Goal: Information Seeking & Learning: Learn about a topic

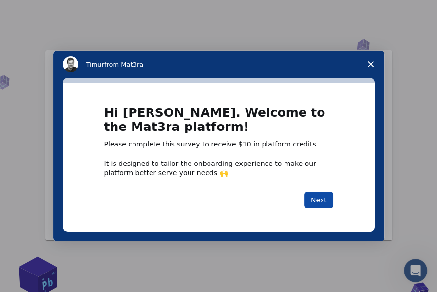
click at [322, 197] on button "Next" at bounding box center [318, 200] width 29 height 17
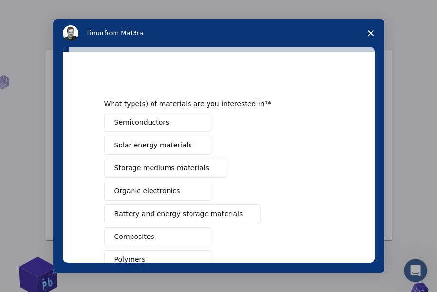
scroll to position [49, 0]
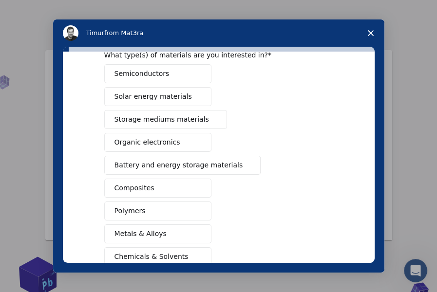
click at [176, 80] on button "Semiconductors" at bounding box center [157, 73] width 107 height 19
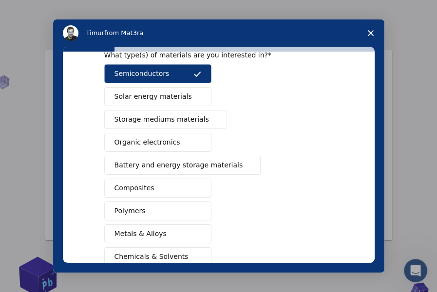
click at [176, 91] on button "Solar energy materials" at bounding box center [157, 96] width 107 height 19
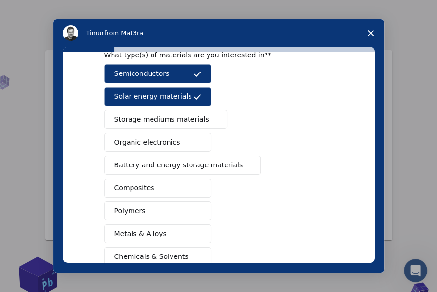
click at [185, 147] on button "Organic electronics" at bounding box center [157, 142] width 107 height 19
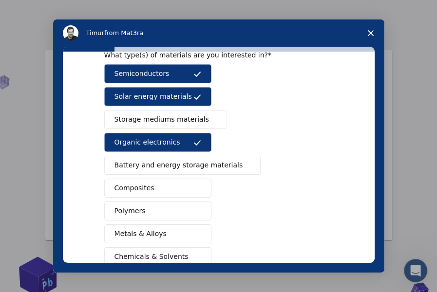
click at [181, 193] on button "Composites" at bounding box center [157, 188] width 107 height 19
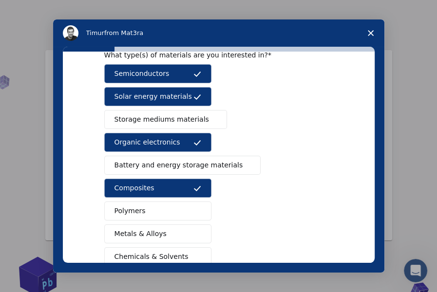
click at [177, 213] on button "Polymers" at bounding box center [157, 211] width 107 height 19
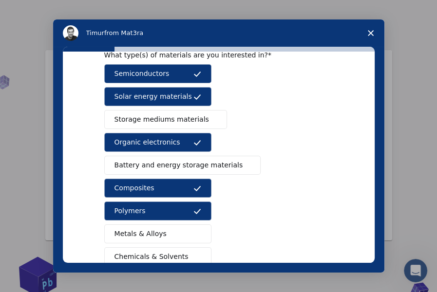
click at [177, 236] on button "Metals & Alloys" at bounding box center [157, 234] width 107 height 19
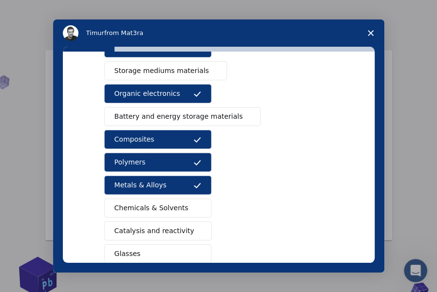
scroll to position [146, 0]
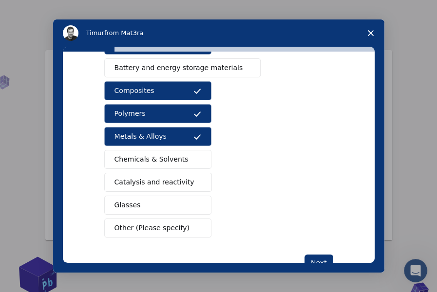
click at [180, 156] on button "Chemicals & Solvents" at bounding box center [157, 159] width 107 height 19
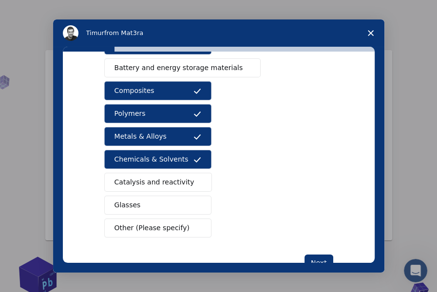
click at [175, 184] on span "Catalysis and reactivity" at bounding box center [154, 182] width 80 height 10
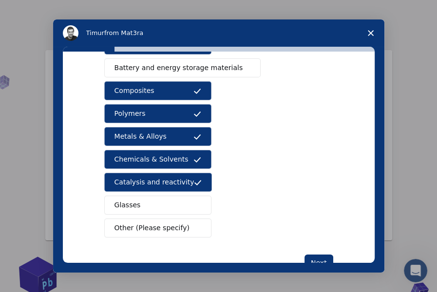
scroll to position [175, 0]
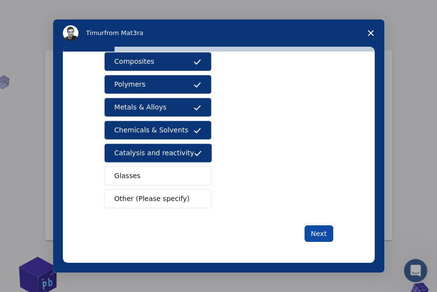
click at [321, 232] on button "Next" at bounding box center [318, 234] width 29 height 17
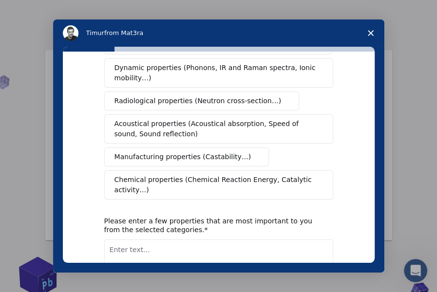
scroll to position [0, 0]
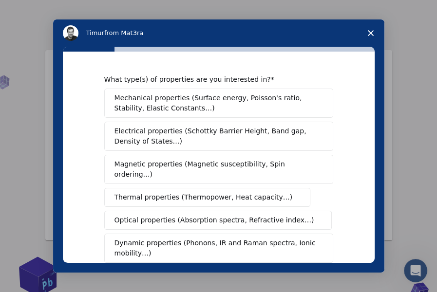
click at [183, 112] on span "Mechanical properties (Surface energy, Poisson's ratio, Stability, Elastic Cons…" at bounding box center [215, 103] width 203 height 20
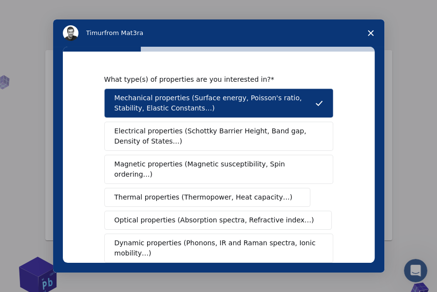
click at [185, 137] on span "Electrical properties (Schottky Barrier Height, Band gap, Density of States…)" at bounding box center [215, 136] width 203 height 20
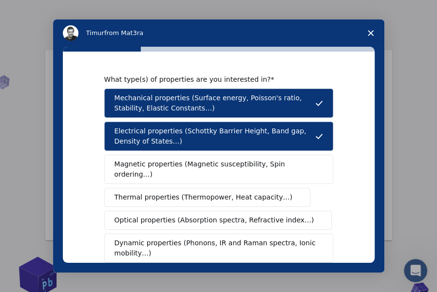
click at [186, 168] on span "Magnetic properties (Magnetic susceptibility, Spin ordering…)" at bounding box center [214, 169] width 201 height 20
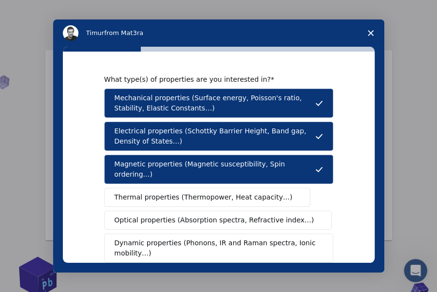
click at [187, 192] on span "Thermal properties (Thermopower, Heat capacity…)" at bounding box center [203, 197] width 178 height 10
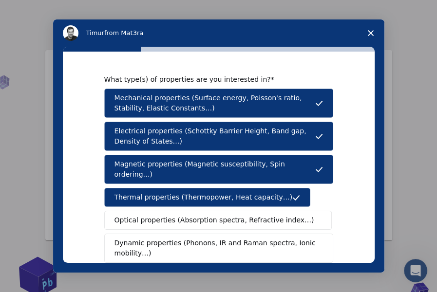
click at [187, 215] on span "Optical properties (Absorption spectra, Refractive index…)" at bounding box center [214, 220] width 200 height 10
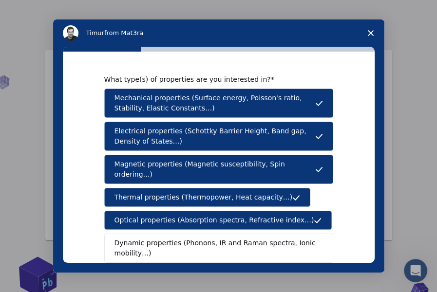
click at [192, 238] on span "Dynamic properties (Phonons, IR and Raman spectra, Ionic mobility…)" at bounding box center [215, 248] width 202 height 20
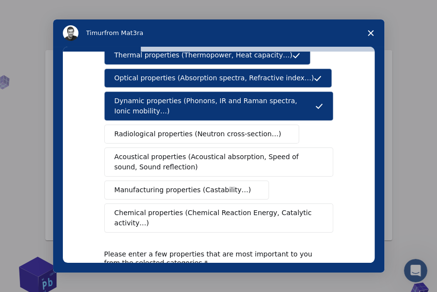
scroll to position [146, 0]
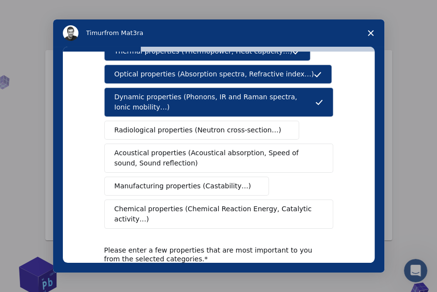
click at [218, 181] on span "Manufacturing properties (Castability…)" at bounding box center [182, 186] width 137 height 10
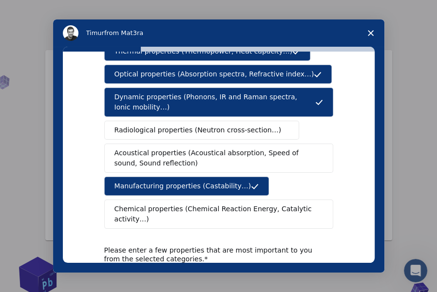
click at [217, 200] on button "Chemical properties (Chemical Reaction Energy, Catalytic activity…)" at bounding box center [218, 214] width 229 height 29
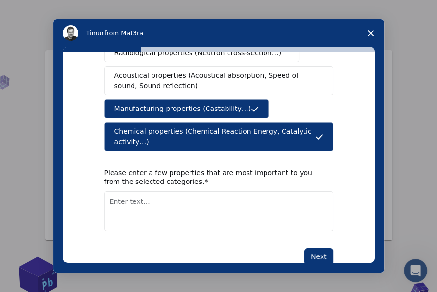
scroll to position [226, 0]
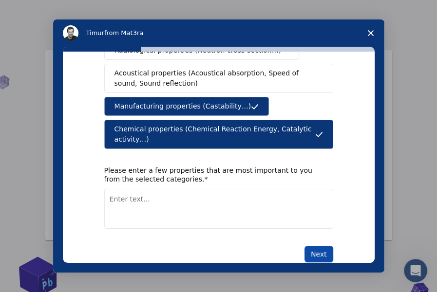
click at [322, 246] on button "Next" at bounding box center [318, 254] width 29 height 17
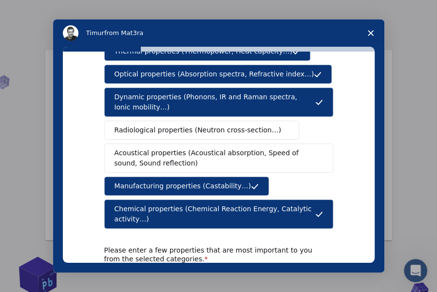
scroll to position [195, 0]
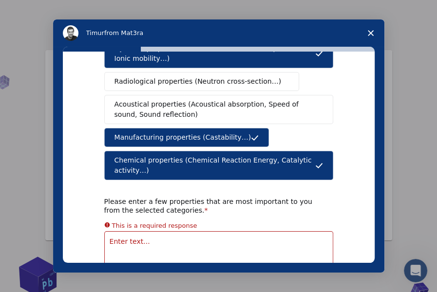
click at [190, 231] on textarea "Enter text..." at bounding box center [218, 251] width 229 height 40
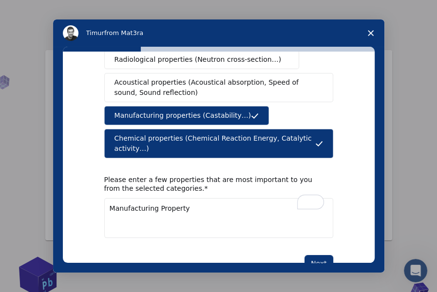
scroll to position [226, 0]
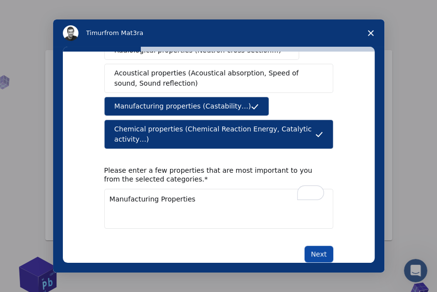
type textarea "Manufacturing Properties"
click at [317, 246] on button "Next" at bounding box center [318, 254] width 29 height 17
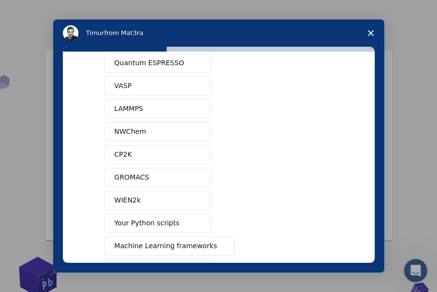
scroll to position [49, 0]
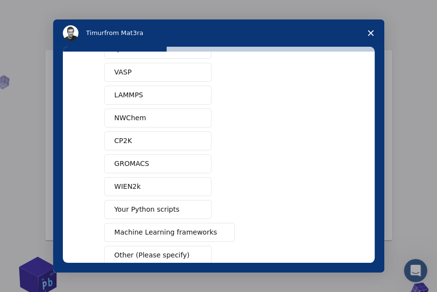
click at [155, 122] on button "NWChem" at bounding box center [157, 118] width 107 height 19
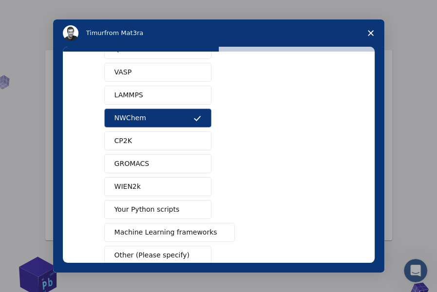
click at [161, 216] on button "Your Python scripts" at bounding box center [157, 209] width 107 height 19
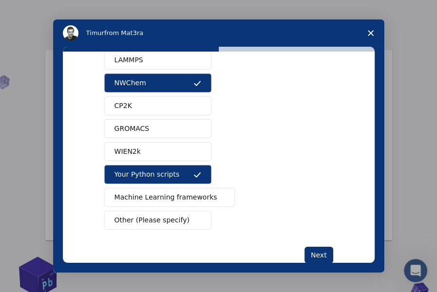
scroll to position [97, 0]
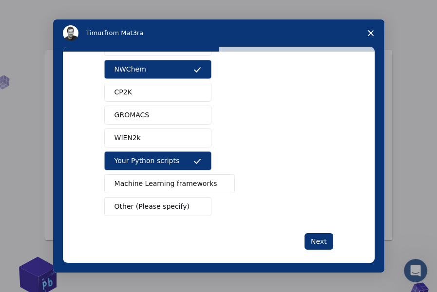
click at [180, 180] on span "Machine Learning frameworks" at bounding box center [165, 184] width 103 height 10
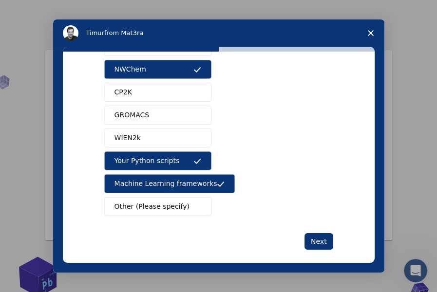
scroll to position [0, 0]
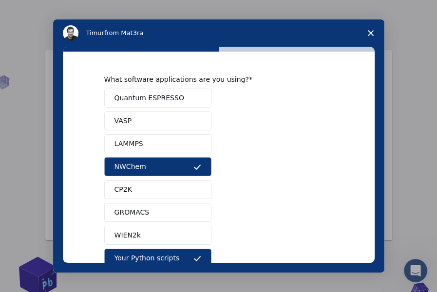
click at [178, 119] on button "VASP" at bounding box center [157, 121] width 107 height 19
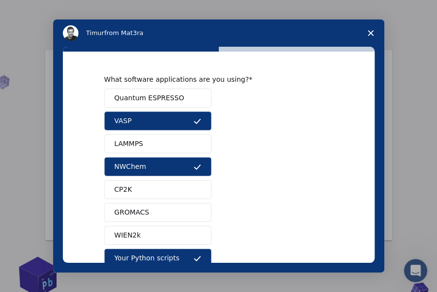
click at [178, 98] on button "Quantum ESPRESSO" at bounding box center [157, 98] width 107 height 19
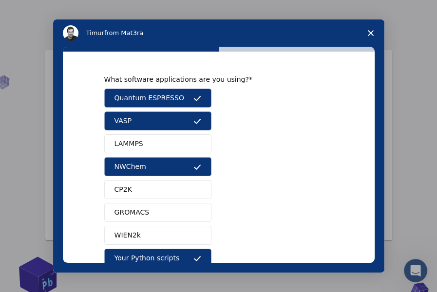
scroll to position [105, 0]
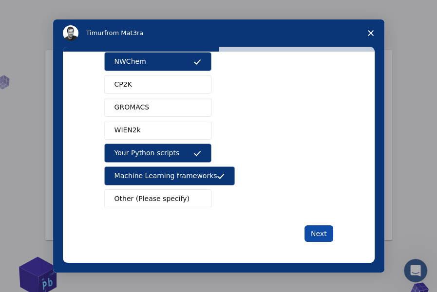
click at [320, 234] on button "Next" at bounding box center [318, 234] width 29 height 17
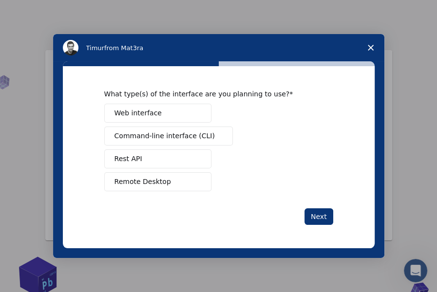
scroll to position [0, 0]
click at [175, 116] on button "Web interface" at bounding box center [157, 113] width 107 height 19
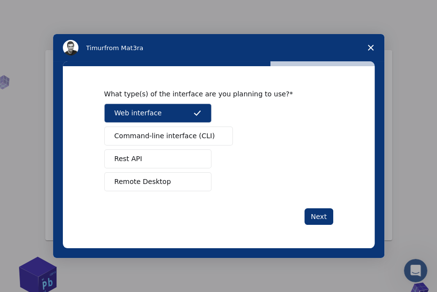
click at [179, 142] on button "Command-line interface (CLI)" at bounding box center [168, 136] width 129 height 19
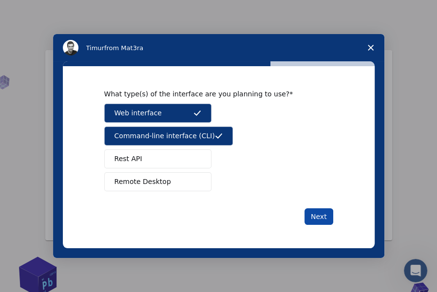
click at [310, 217] on button "Next" at bounding box center [318, 217] width 29 height 17
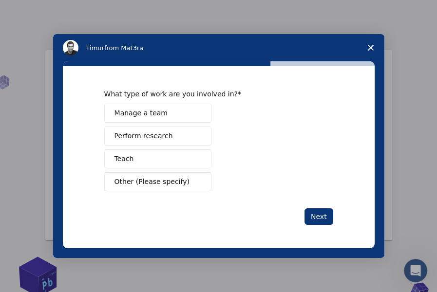
click at [179, 139] on button "Perform research" at bounding box center [157, 136] width 107 height 19
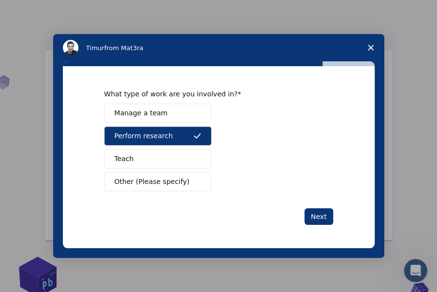
click at [180, 166] on button "Teach" at bounding box center [157, 159] width 107 height 19
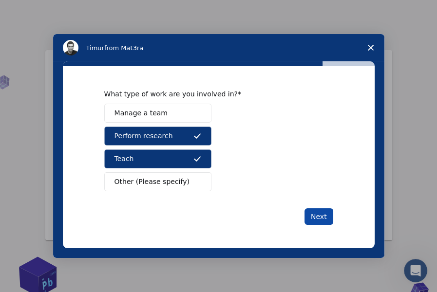
click at [325, 218] on button "Next" at bounding box center [318, 217] width 29 height 17
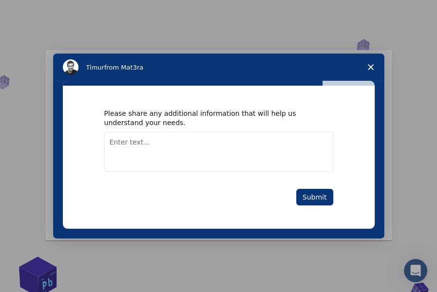
click at [136, 138] on textarea "Enter text..." at bounding box center [218, 152] width 229 height 40
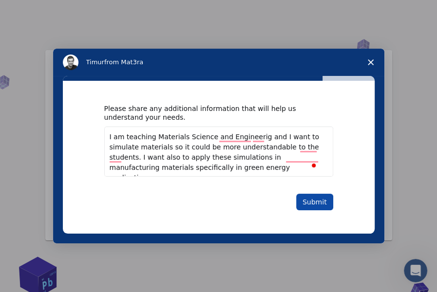
type textarea "I am teaching Materials Science and Engineerig and I want to simulate materials…"
click at [313, 199] on button "Submit" at bounding box center [314, 202] width 37 height 17
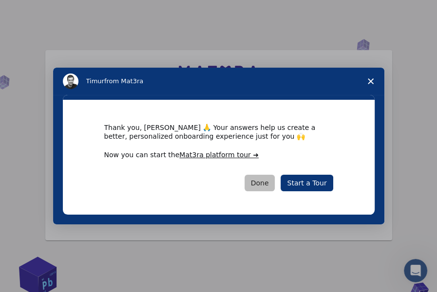
click at [264, 187] on button "Done" at bounding box center [260, 183] width 31 height 17
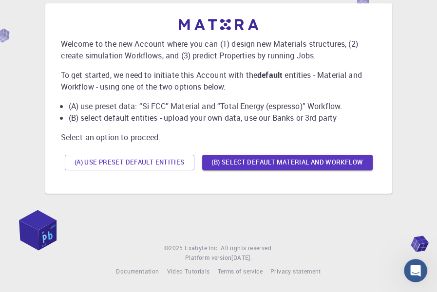
scroll to position [55, 0]
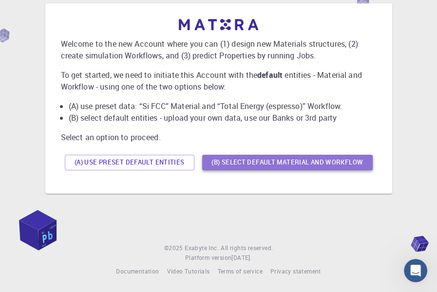
click at [236, 155] on button "(B) Select default material and workflow" at bounding box center [287, 163] width 171 height 16
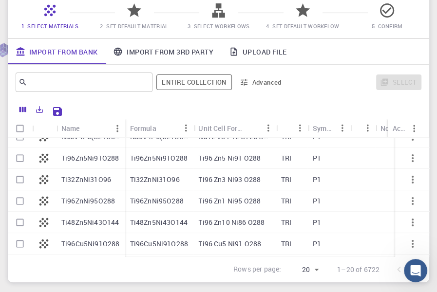
scroll to position [146, 0]
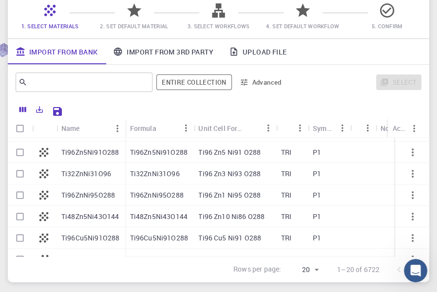
click at [23, 178] on input "Select row" at bounding box center [20, 174] width 19 height 19
checkbox input "true"
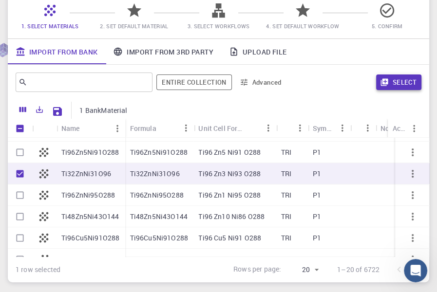
click at [411, 86] on button "Select" at bounding box center [398, 83] width 45 height 16
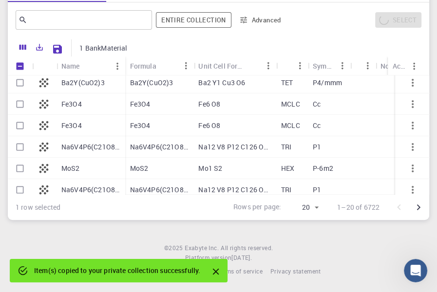
scroll to position [0, 0]
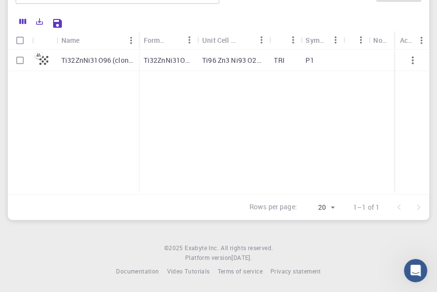
click at [118, 57] on p "Ti32ZnNi31O96 (clone)" at bounding box center [97, 61] width 73 height 10
checkbox input "true"
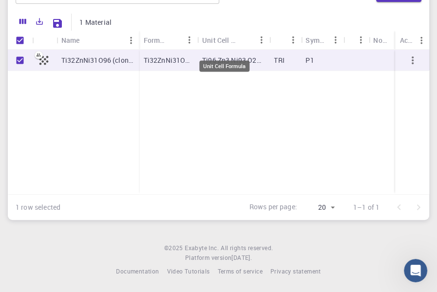
click at [213, 38] on div "Unit Cell Formula" at bounding box center [220, 40] width 36 height 19
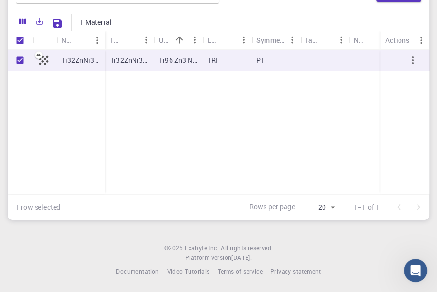
click at [71, 57] on p "Ti32ZnNi31O96 (clone)" at bounding box center [80, 61] width 39 height 10
checkbox input "false"
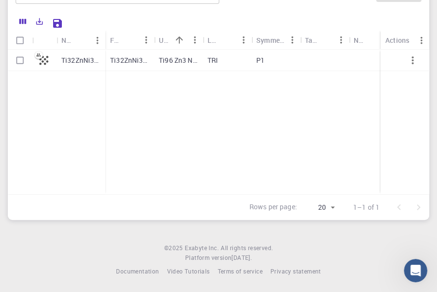
click at [71, 57] on p "Ti32ZnNi31O96 (clone)" at bounding box center [80, 61] width 39 height 10
checkbox input "true"
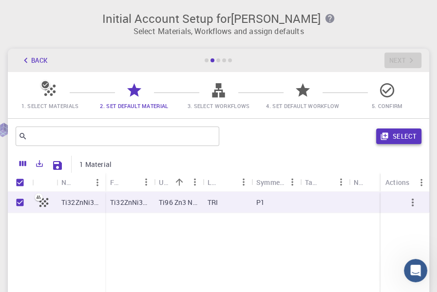
click at [403, 144] on button "Select" at bounding box center [398, 137] width 45 height 16
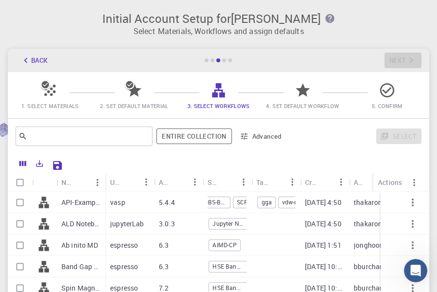
scroll to position [0, 64]
click at [29, 205] on input "Select row" at bounding box center [20, 202] width 19 height 19
checkbox input "true"
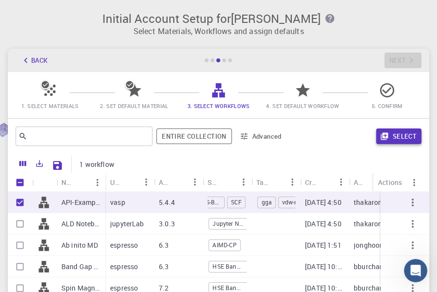
click at [384, 140] on icon "button" at bounding box center [383, 136] width 7 height 7
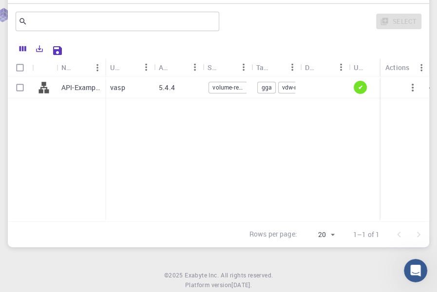
scroll to position [53, 0]
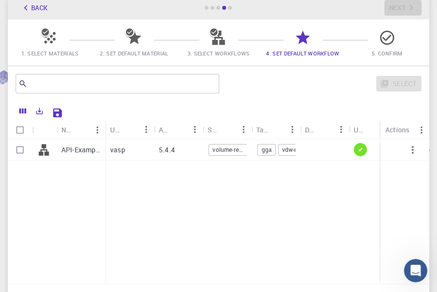
click at [19, 152] on input "Select row" at bounding box center [20, 150] width 19 height 19
checkbox input "true"
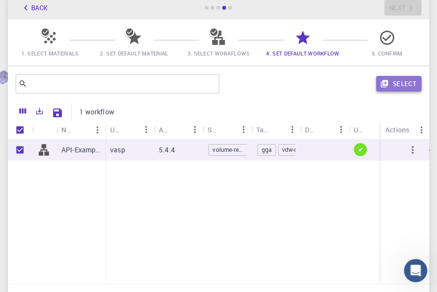
click at [397, 89] on button "Select" at bounding box center [398, 84] width 45 height 16
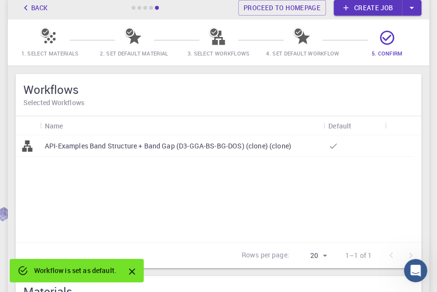
click at [122, 145] on p "API-Examples Band Structure + Band Gap (D3-GGA-BS-BG-DOS) (clone) (clone)" at bounding box center [168, 146] width 247 height 10
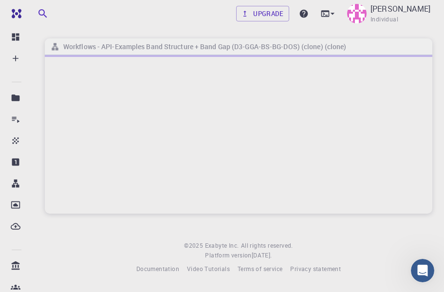
click at [195, 144] on div at bounding box center [239, 134] width 388 height 159
